Goal: Check status: Check status

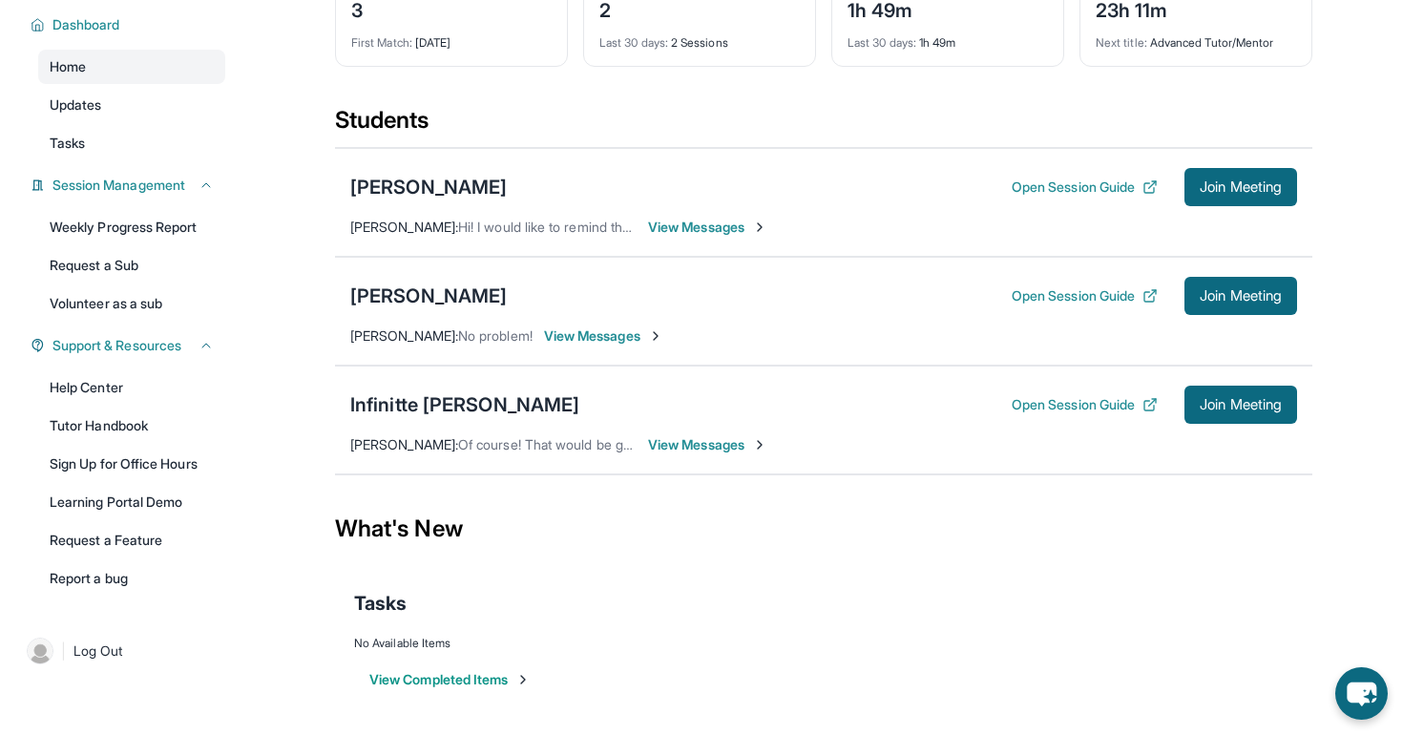
scroll to position [134, 0]
click at [210, 228] on link "Weekly Progress Report" at bounding box center [131, 227] width 187 height 34
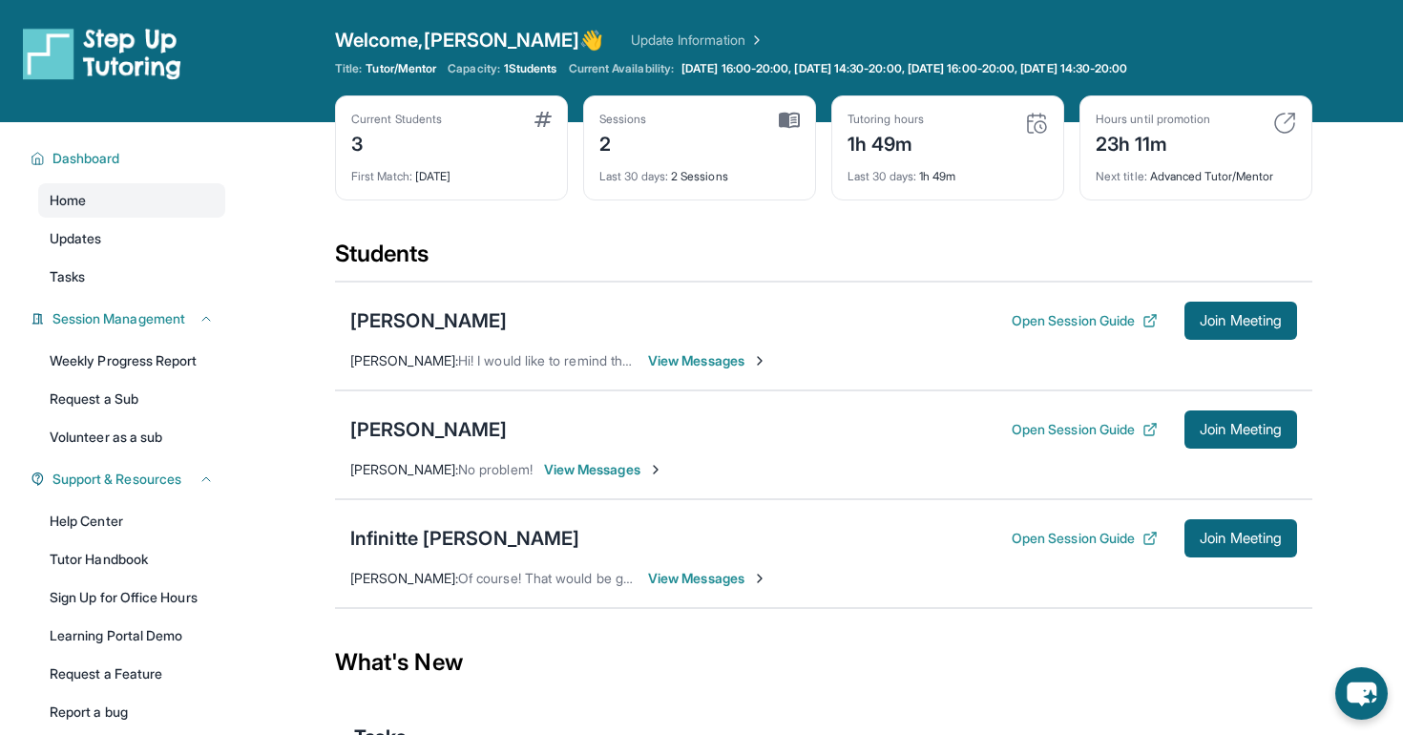
scroll to position [-10, 0]
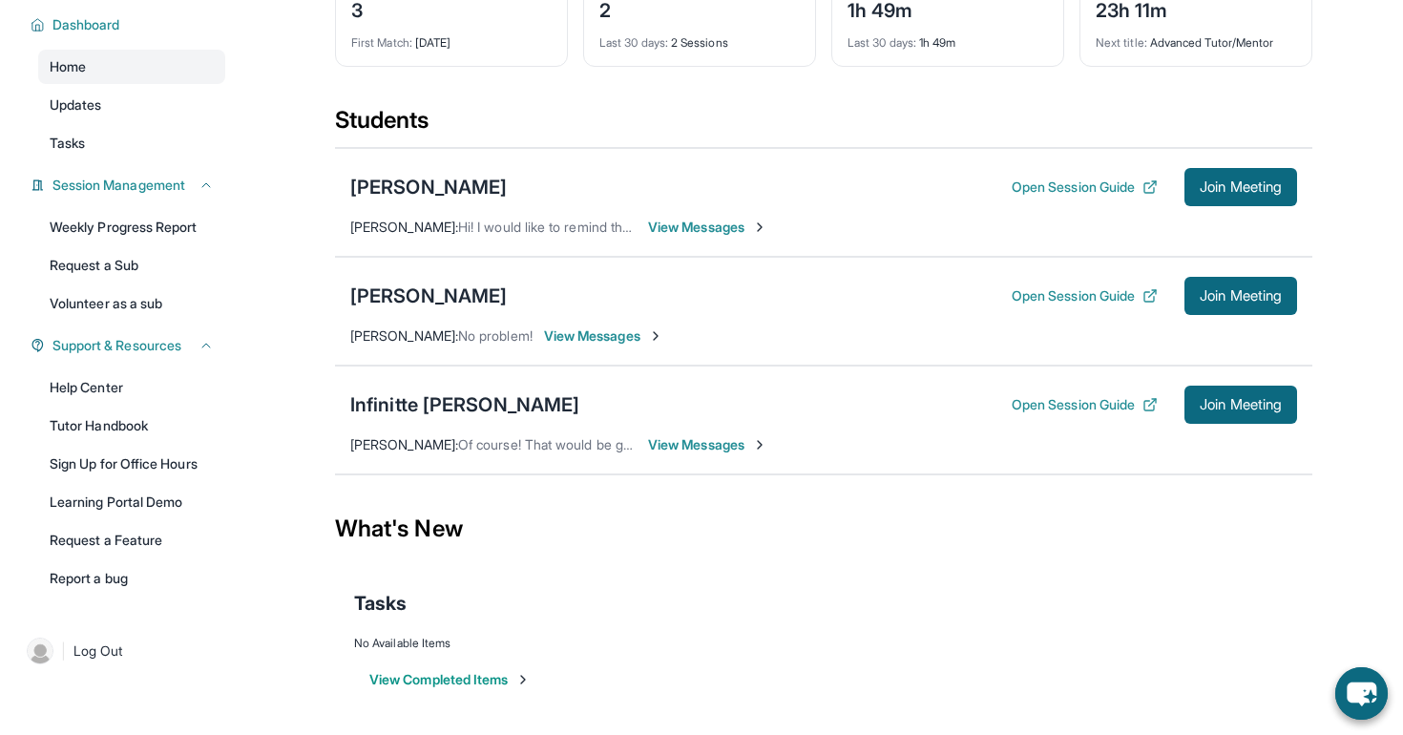
scroll to position [134, 0]
click at [445, 402] on div "Infinitte [PERSON_NAME]" at bounding box center [464, 404] width 229 height 27
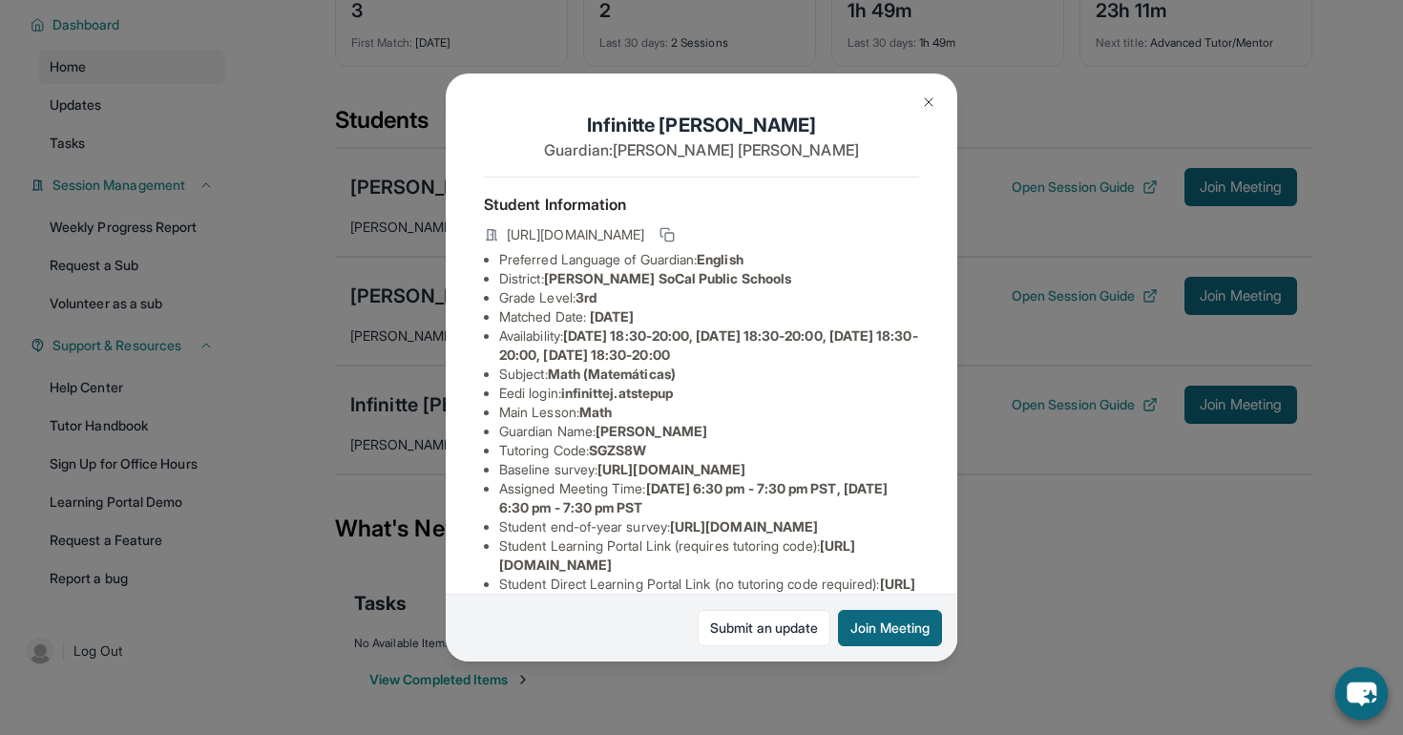
click at [999, 532] on div "Infinitte Jackson Guardian: Sherry Ashley Student Information https://student-p…" at bounding box center [701, 367] width 1403 height 735
